Goal: Task Accomplishment & Management: Check status

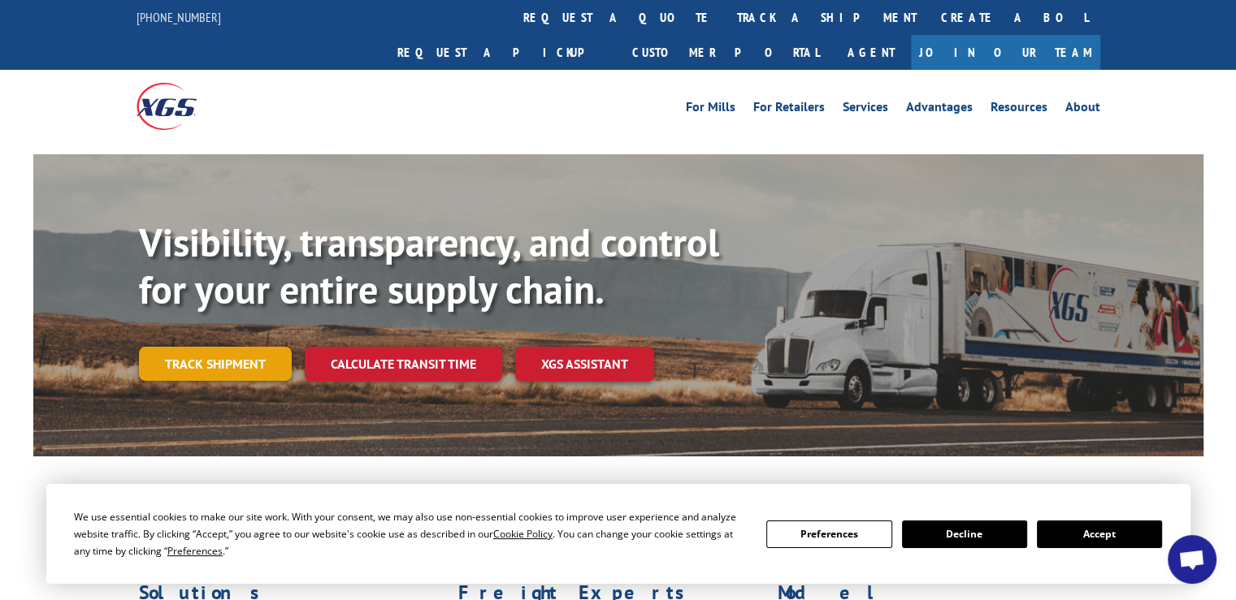
click at [252, 347] on link "Track shipment" at bounding box center [215, 364] width 153 height 34
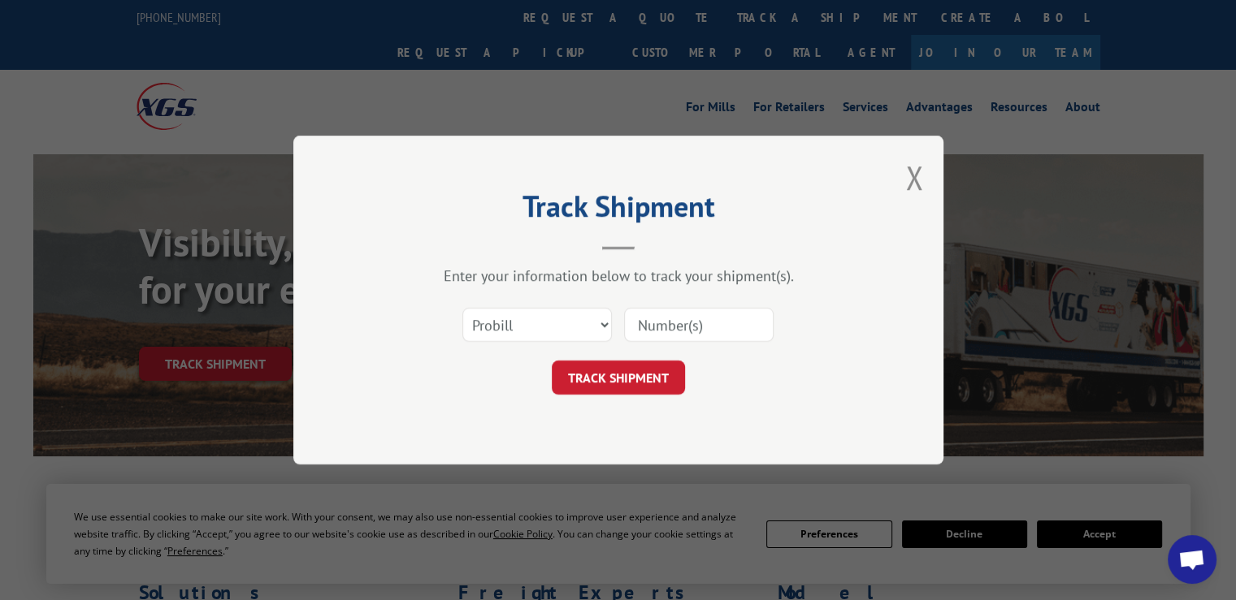
click at [679, 323] on input at bounding box center [699, 325] width 150 height 34
paste input "17476838"
type input "17476838"
click at [596, 377] on button "TRACK SHIPMENT" at bounding box center [618, 378] width 133 height 34
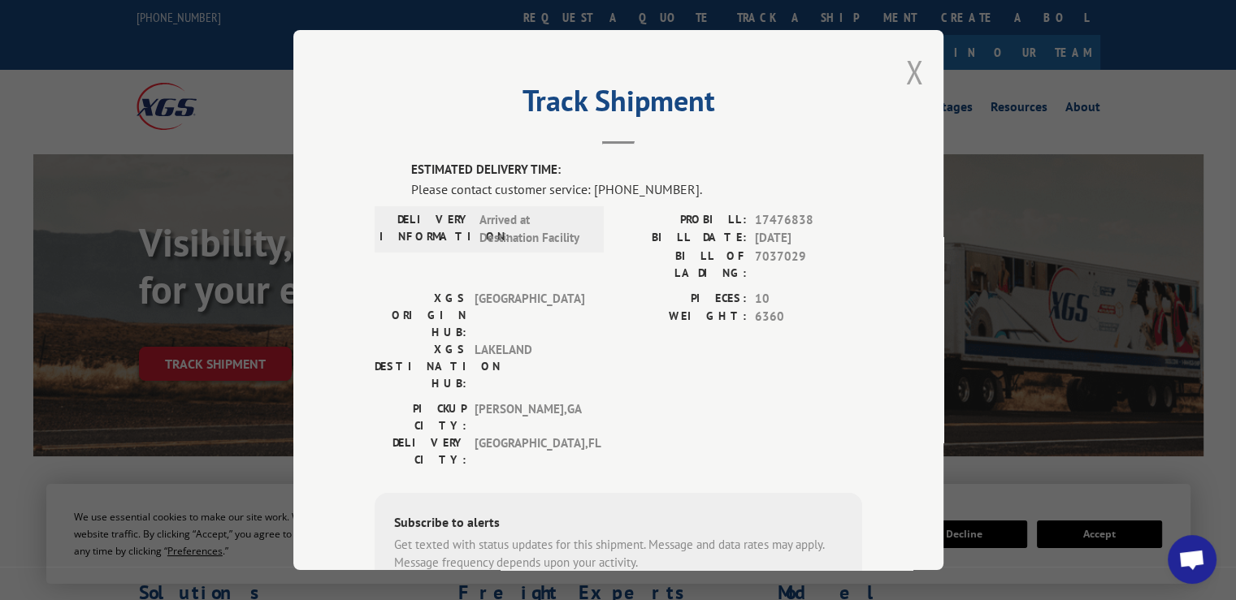
click at [913, 77] on button "Close modal" at bounding box center [914, 71] width 18 height 43
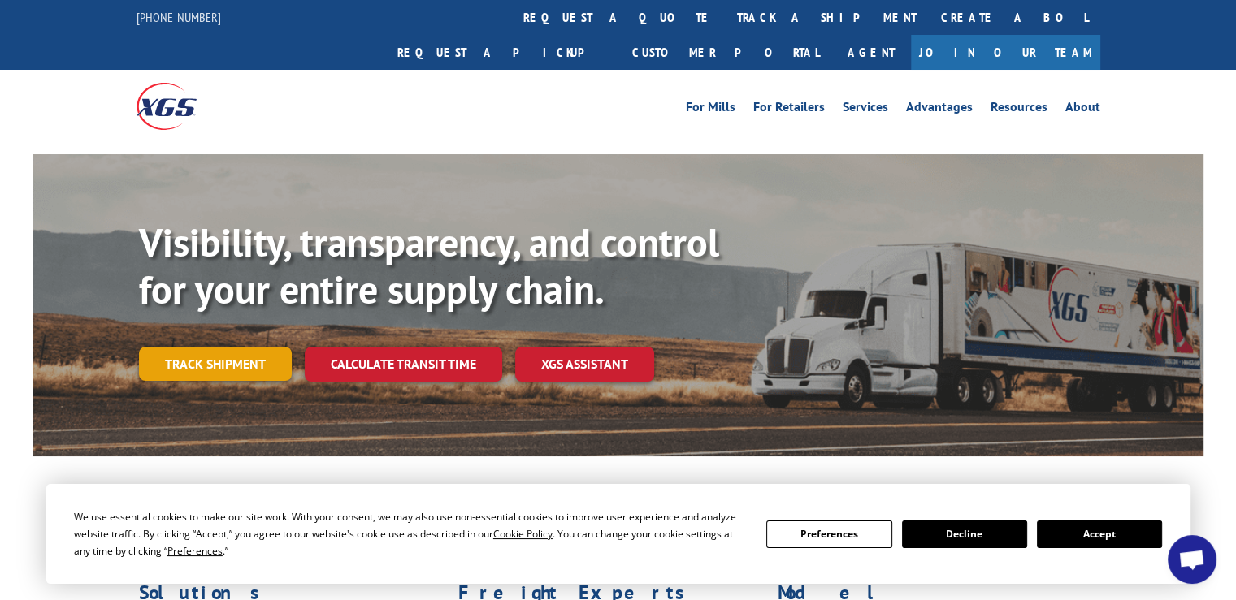
click at [260, 347] on link "Track shipment" at bounding box center [215, 364] width 153 height 34
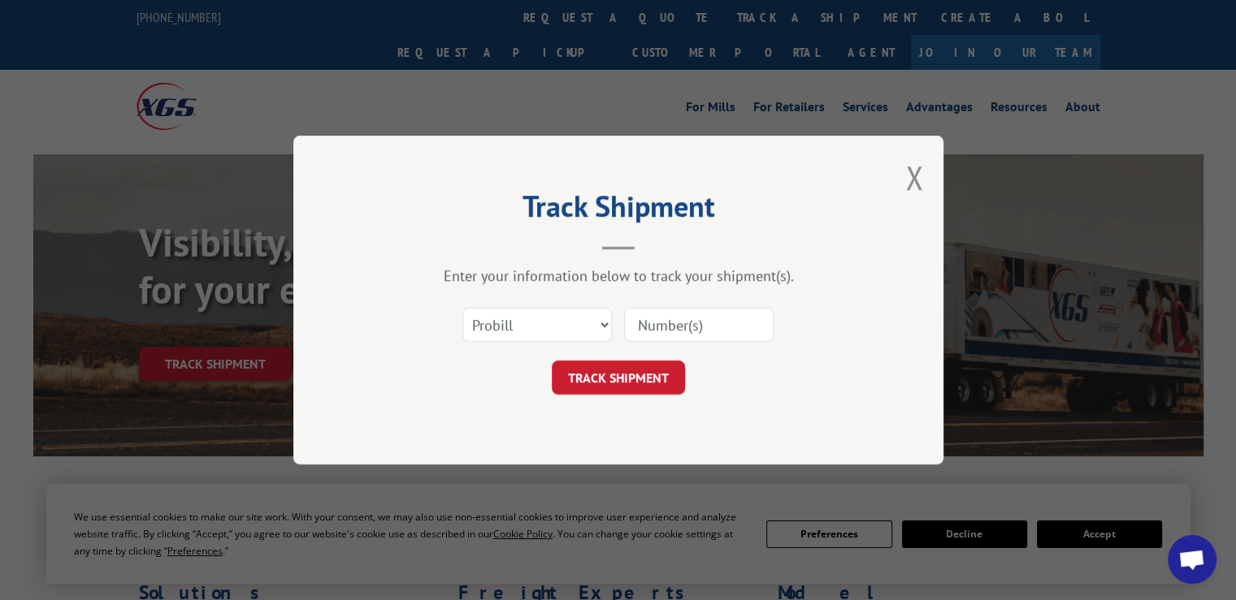
click at [696, 319] on input at bounding box center [699, 325] width 150 height 34
paste input "17476838"
type input "17476838"
click at [626, 375] on button "TRACK SHIPMENT" at bounding box center [618, 378] width 133 height 34
